Goal: Information Seeking & Learning: Learn about a topic

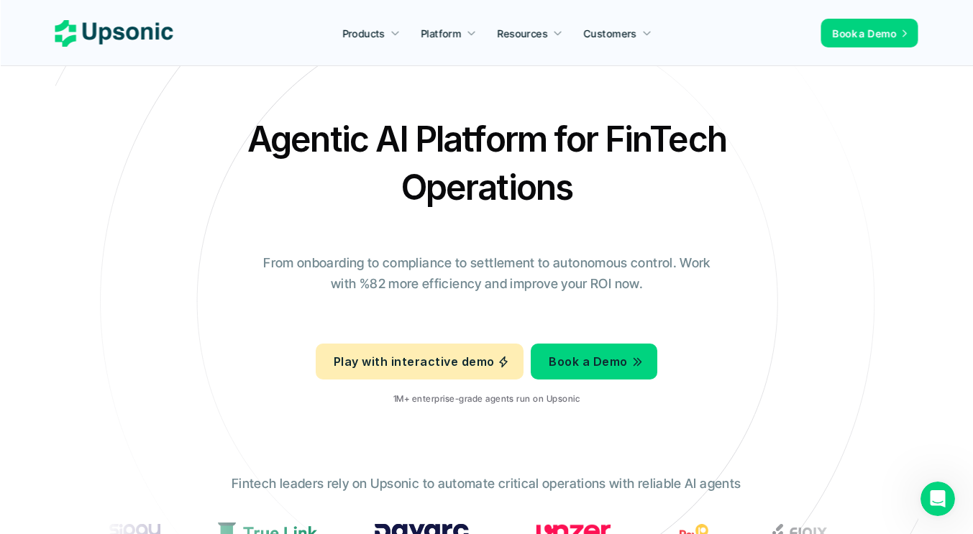
click at [626, 138] on h2 "Agentic AI Platform for FinTech Operations" at bounding box center [486, 163] width 503 height 96
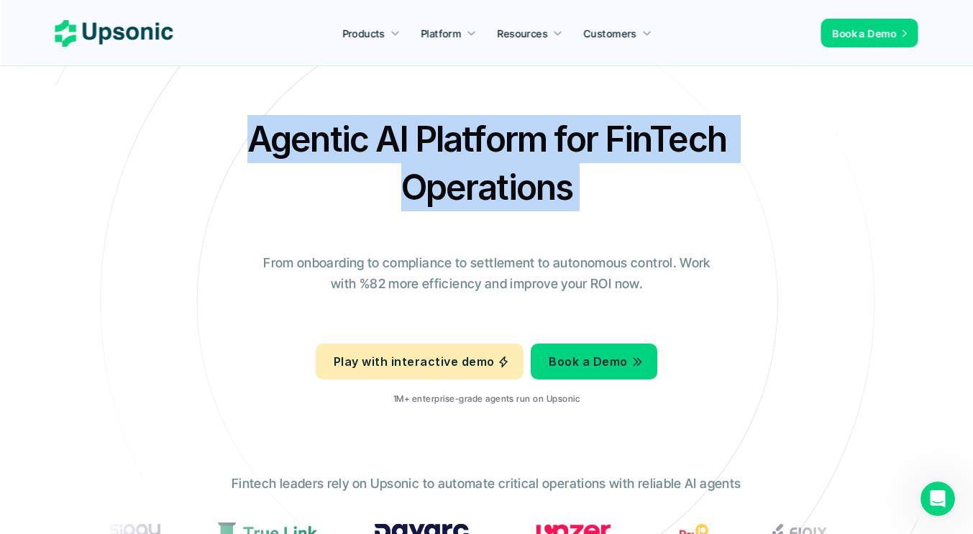
click at [626, 138] on h2 "Agentic AI Platform for FinTech Operations" at bounding box center [486, 163] width 503 height 96
click at [278, 184] on h2 "Agentic AI Platform for FinTech Operations" at bounding box center [486, 163] width 503 height 96
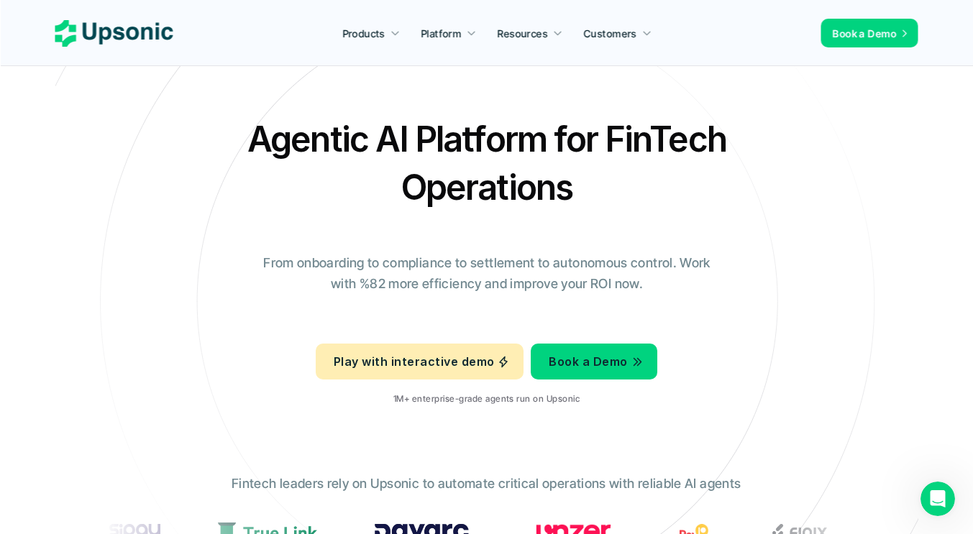
click at [291, 140] on h2 "Agentic AI Platform for FinTech Operations" at bounding box center [486, 163] width 503 height 96
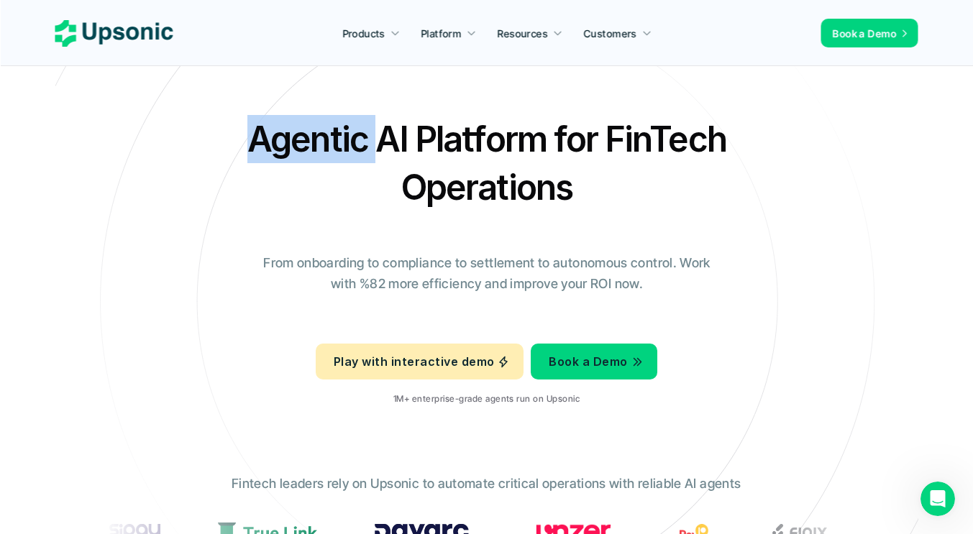
click at [291, 140] on h2 "Agentic AI Platform for FinTech Operations" at bounding box center [486, 163] width 503 height 96
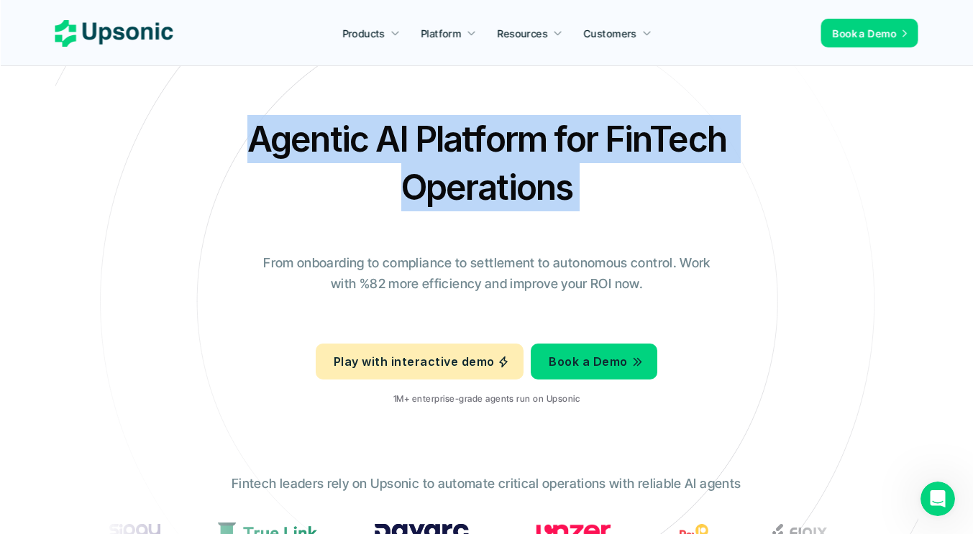
click at [291, 140] on h2 "Agentic AI Platform for FinTech Operations" at bounding box center [486, 163] width 503 height 96
click at [392, 163] on h2 "Agentic AI Platform for FinTech Operations" at bounding box center [486, 163] width 503 height 96
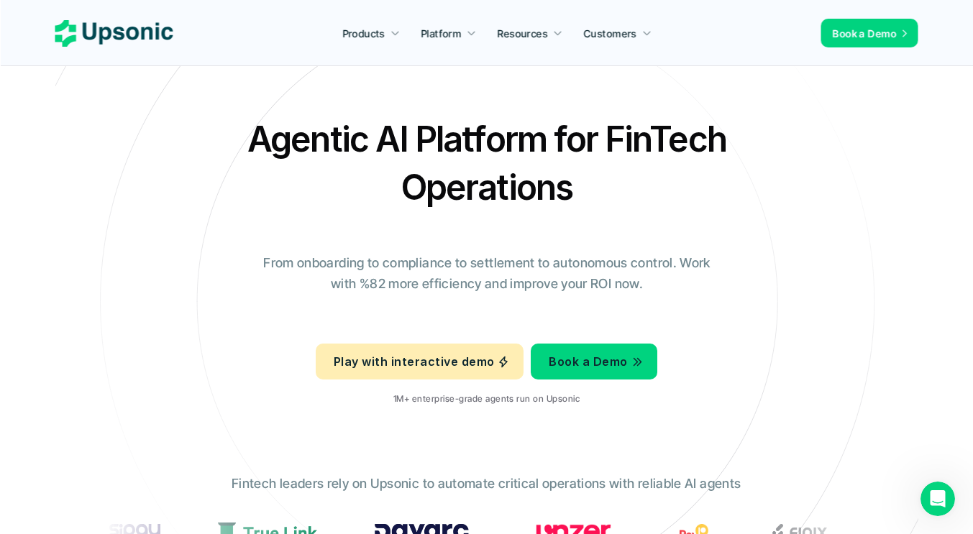
click at [392, 163] on h2 "Agentic AI Platform for FinTech Operations" at bounding box center [486, 163] width 503 height 96
click at [434, 150] on h2 "Agentic AI Platform for FinTech Operations" at bounding box center [486, 163] width 503 height 96
click at [434, 149] on h2 "Agentic AI Platform for FinTech Operations" at bounding box center [486, 163] width 503 height 96
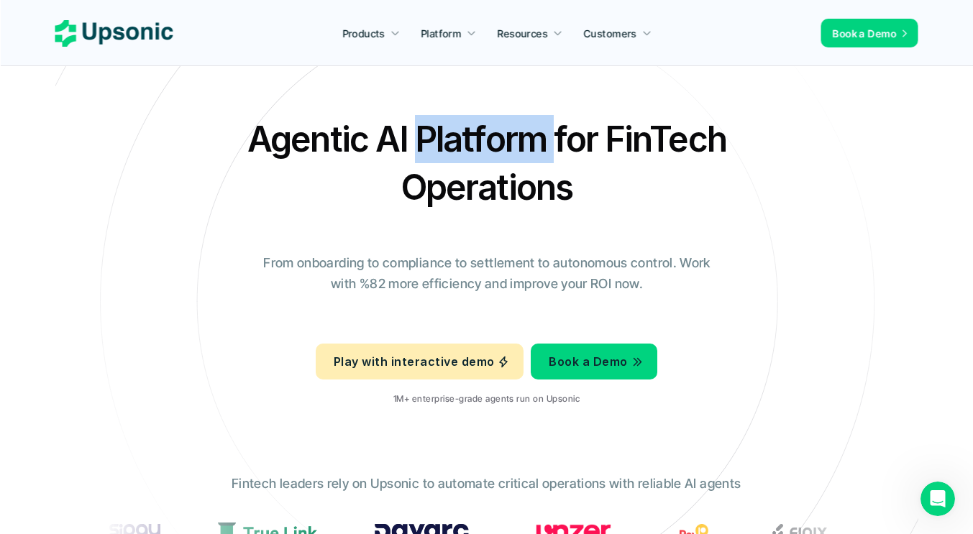
click at [434, 149] on h2 "Agentic AI Platform for FinTech Operations" at bounding box center [486, 163] width 503 height 96
click at [475, 152] on h2 "Agentic AI Platform for FinTech Operations" at bounding box center [486, 163] width 503 height 96
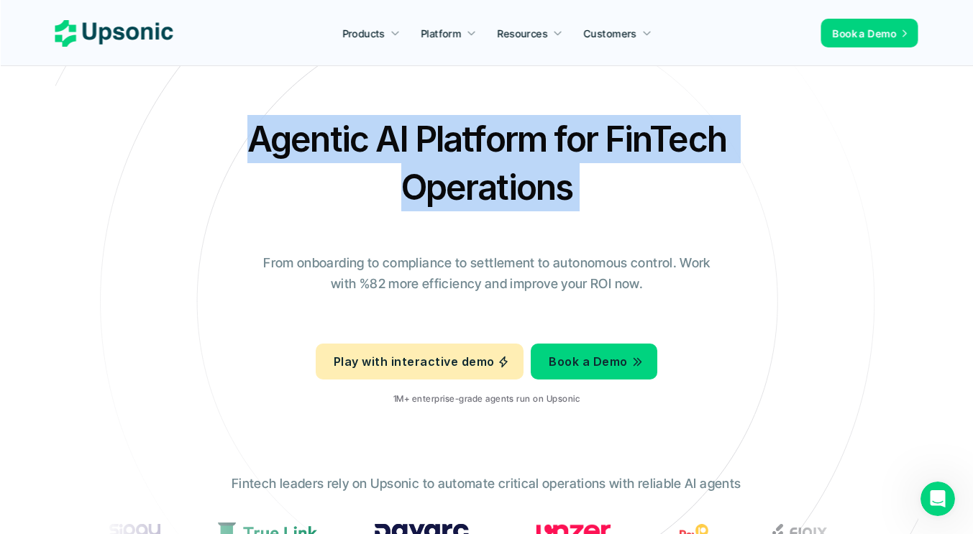
click at [475, 152] on h2 "Agentic AI Platform for FinTech Operations" at bounding box center [486, 163] width 503 height 96
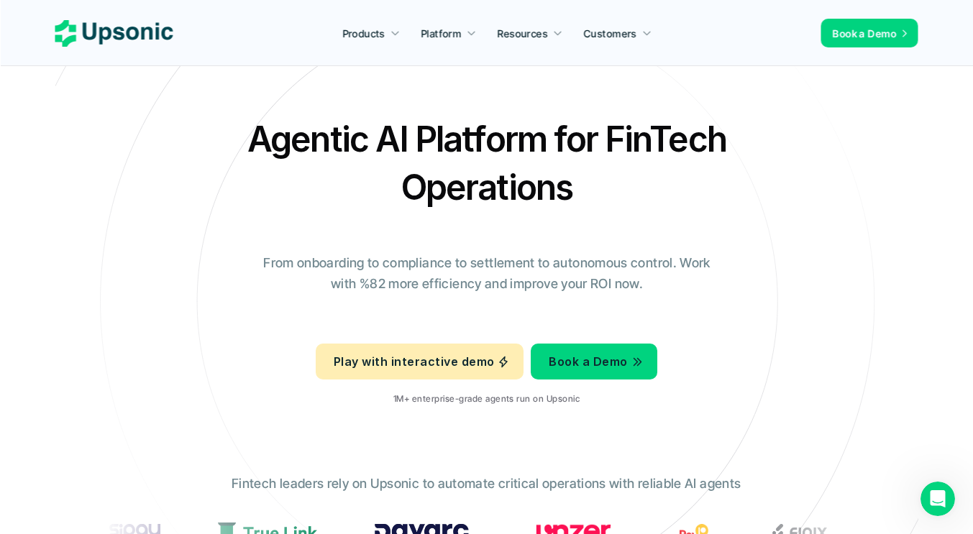
click at [475, 152] on h2 "Agentic AI Platform for FinTech Operations" at bounding box center [486, 163] width 503 height 96
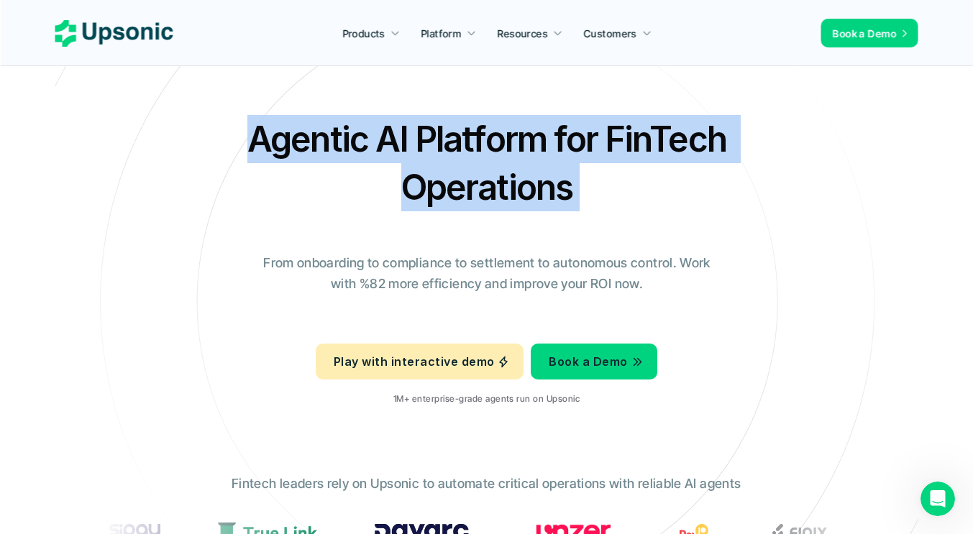
click at [475, 152] on h2 "Agentic AI Platform for FinTech Operations" at bounding box center [486, 163] width 503 height 96
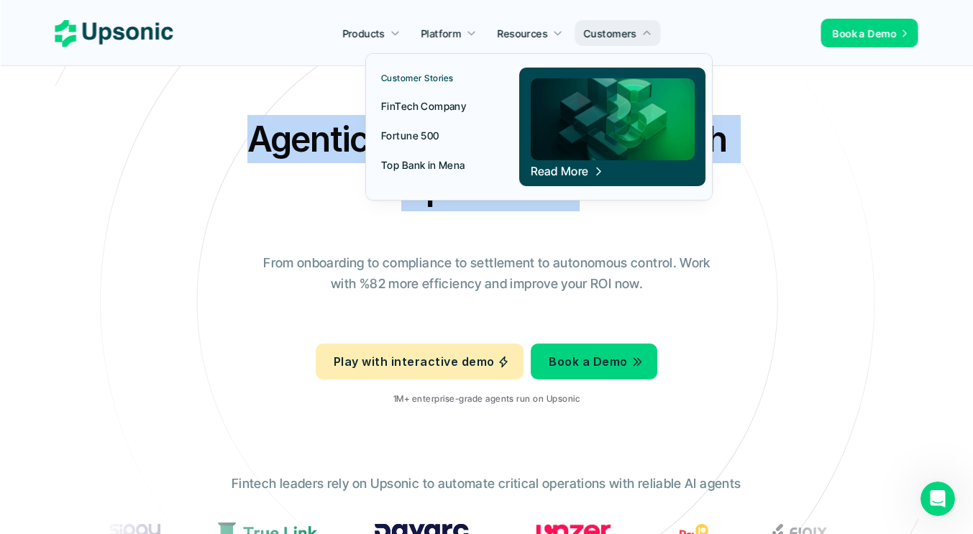
click at [443, 111] on p "FinTech Company" at bounding box center [423, 106] width 85 height 15
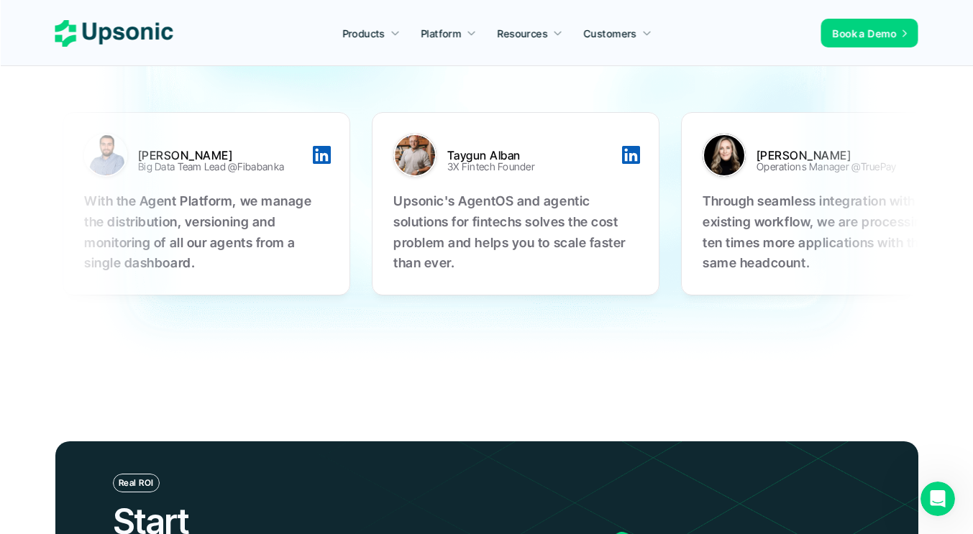
scroll to position [4603, 0]
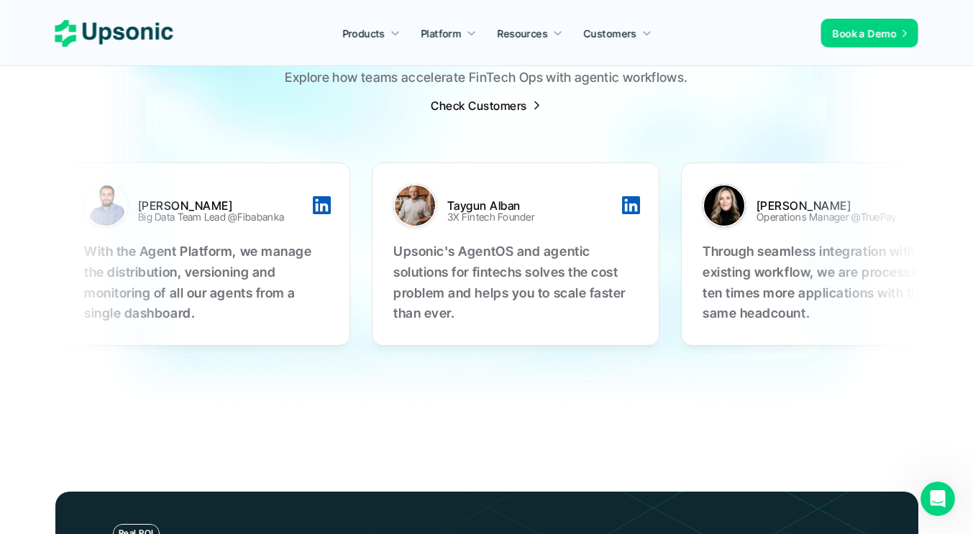
drag, startPoint x: 265, startPoint y: 229, endPoint x: 400, endPoint y: 273, distance: 142.2
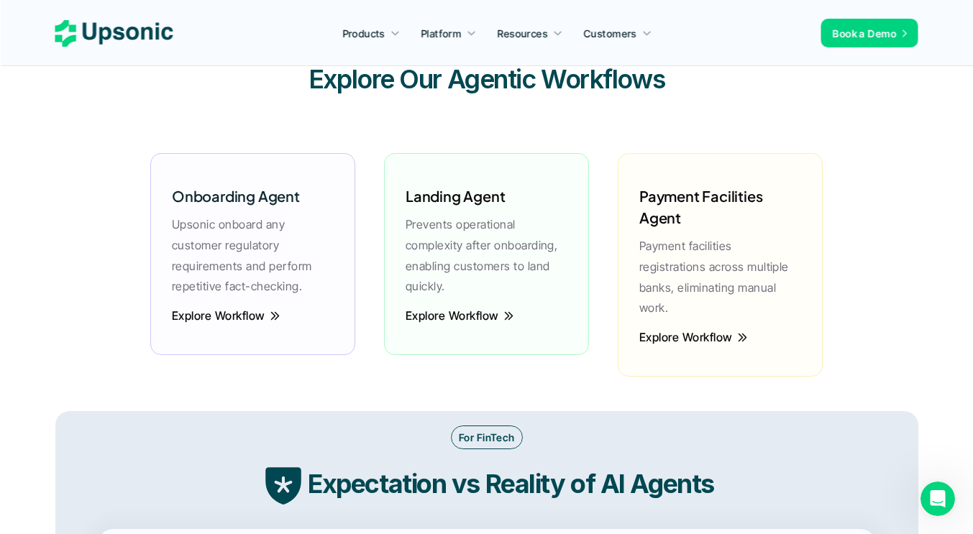
scroll to position [1579, 0]
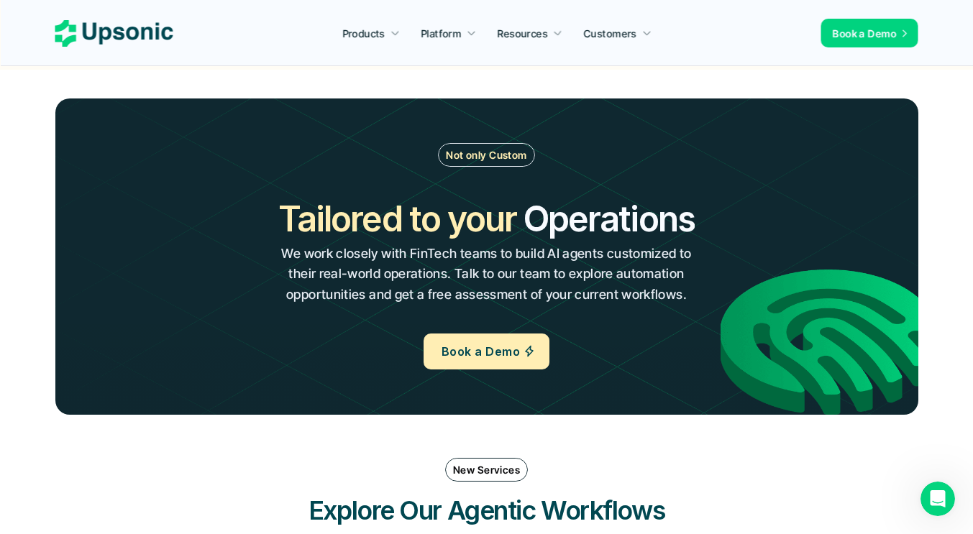
click at [118, 42] on icon at bounding box center [114, 33] width 118 height 27
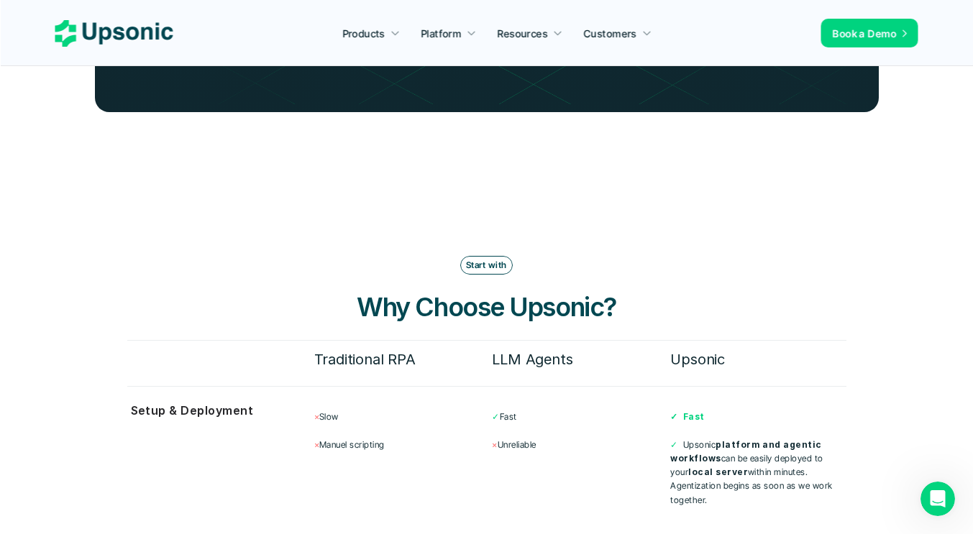
scroll to position [3740, 0]
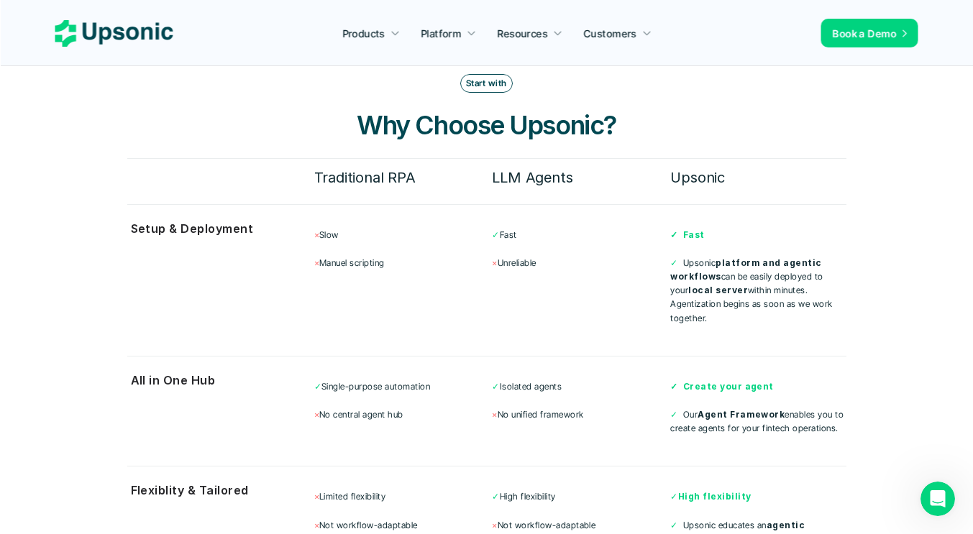
drag, startPoint x: 156, startPoint y: 196, endPoint x: 830, endPoint y: 308, distance: 683.1
click at [830, 308] on div "Start with Why Choose Upsonic? Traditional RPA LLM Agents Upsonic Setup & Deplo…" at bounding box center [486, 394] width 719 height 640
click at [135, 411] on div "All in One Hub ✓ Single-purpose automation × No central agent hub ✓ Isolated ag…" at bounding box center [486, 404] width 719 height 96
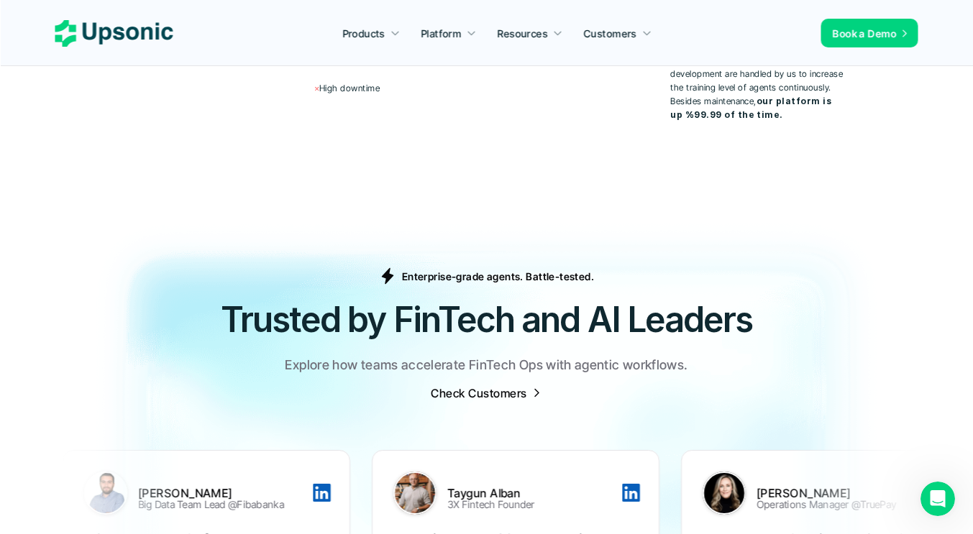
scroll to position [4387, 0]
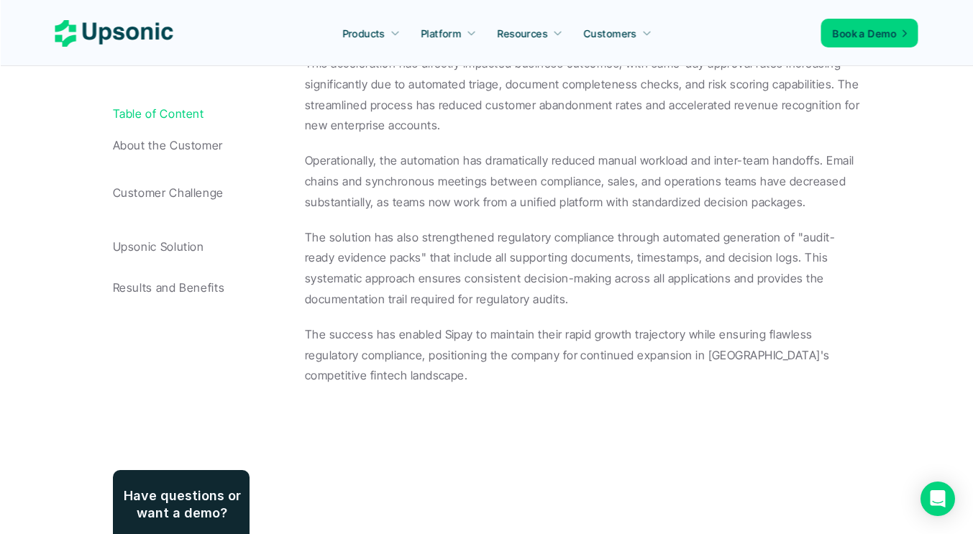
scroll to position [2445, 0]
